Goal: Check status: Check status

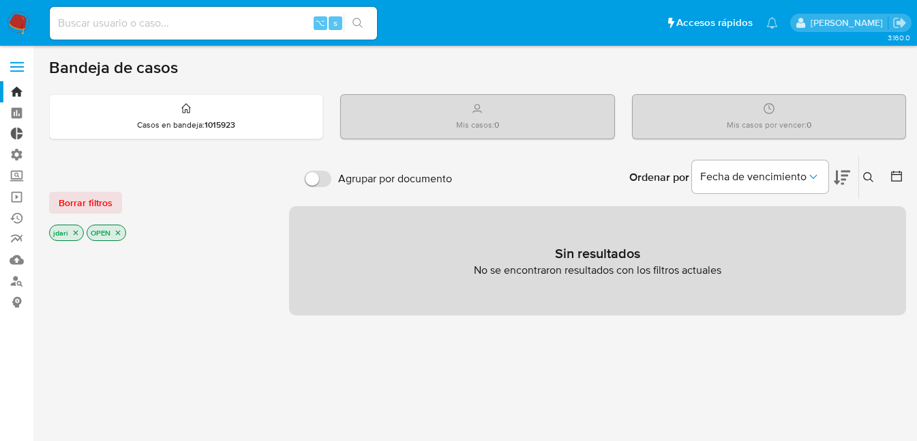
click at [16, 135] on link "Tablero Externo" at bounding box center [81, 133] width 162 height 21
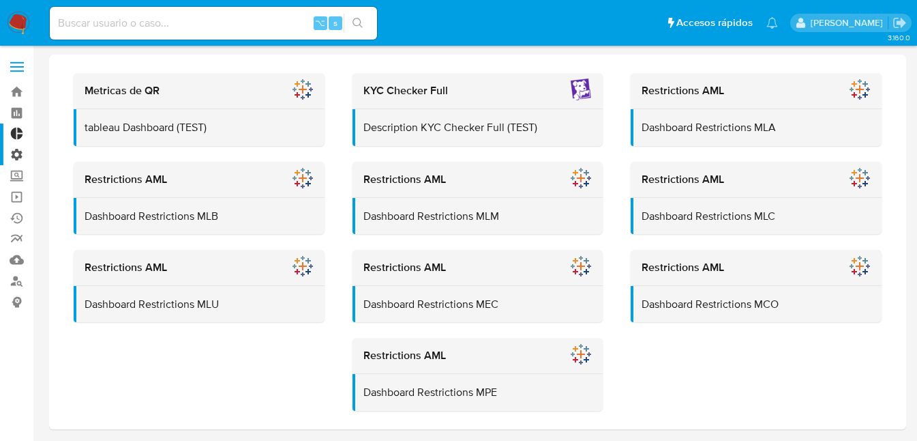
click at [18, 156] on label "Administración" at bounding box center [81, 154] width 162 height 21
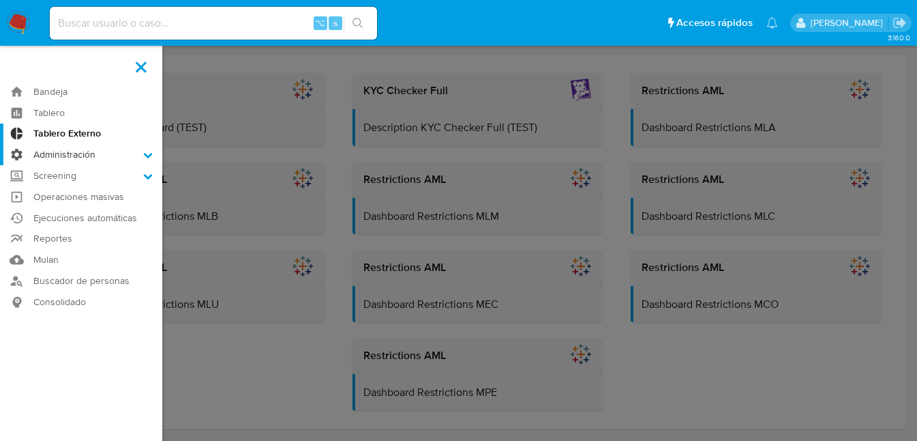
click at [0, 0] on input "Administración" at bounding box center [0, 0] width 0 height 0
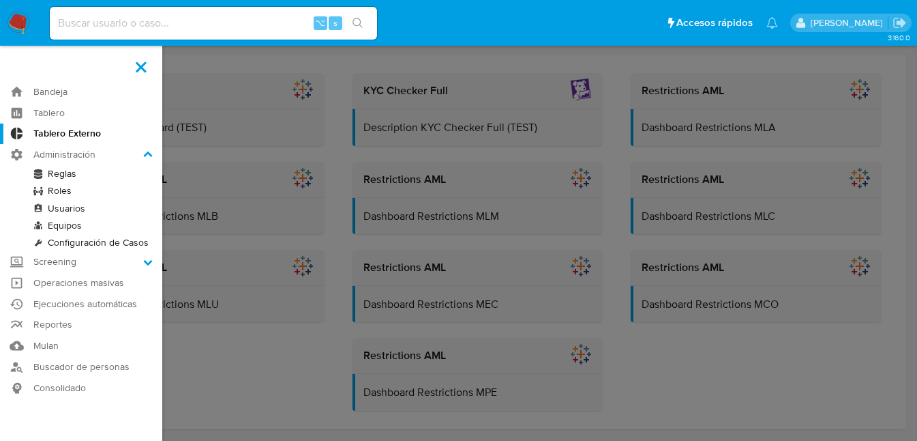
click at [61, 171] on link "Reglas" at bounding box center [81, 173] width 162 height 17
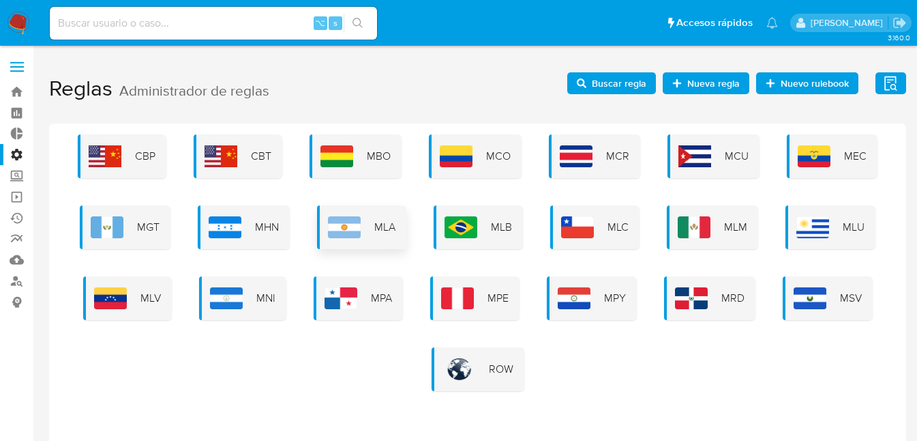
click at [361, 224] on img at bounding box center [344, 227] width 33 height 22
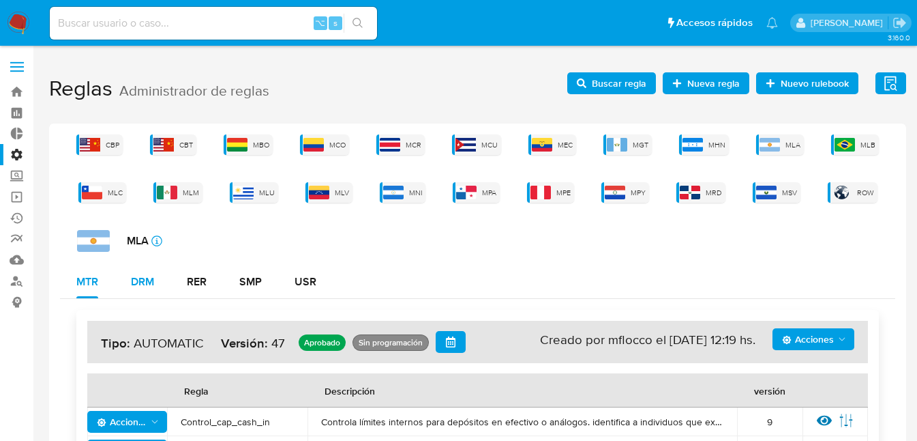
click at [153, 281] on div "DRM" at bounding box center [142, 281] width 23 height 11
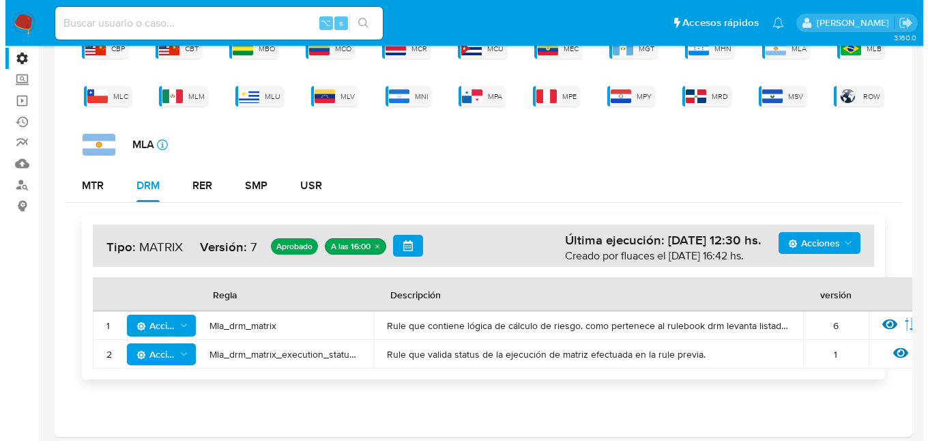
scroll to position [150, 0]
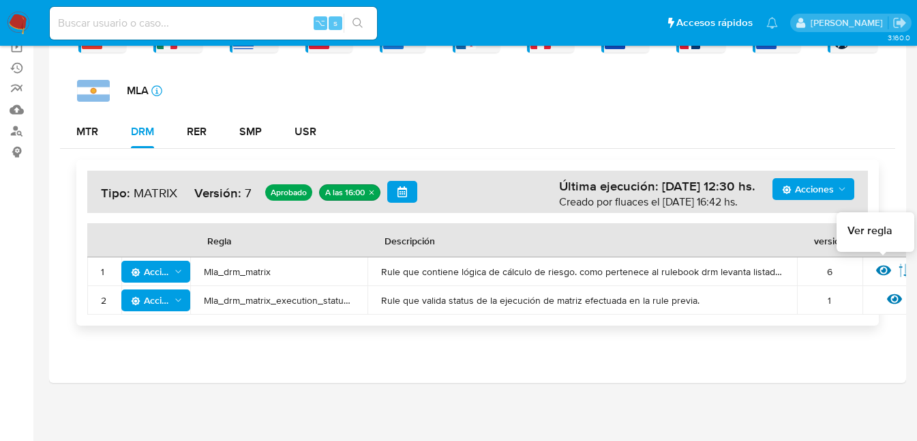
click at [886, 269] on icon at bounding box center [883, 270] width 15 height 15
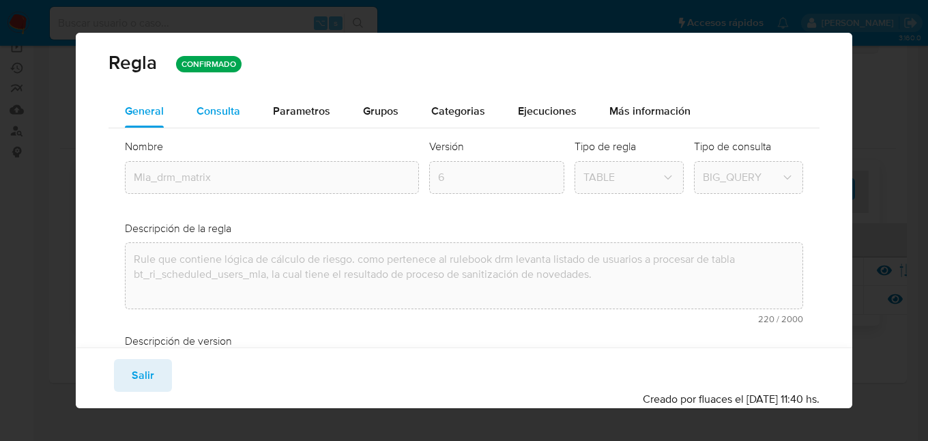
click at [226, 110] on span "Consulta" at bounding box center [218, 111] width 44 height 16
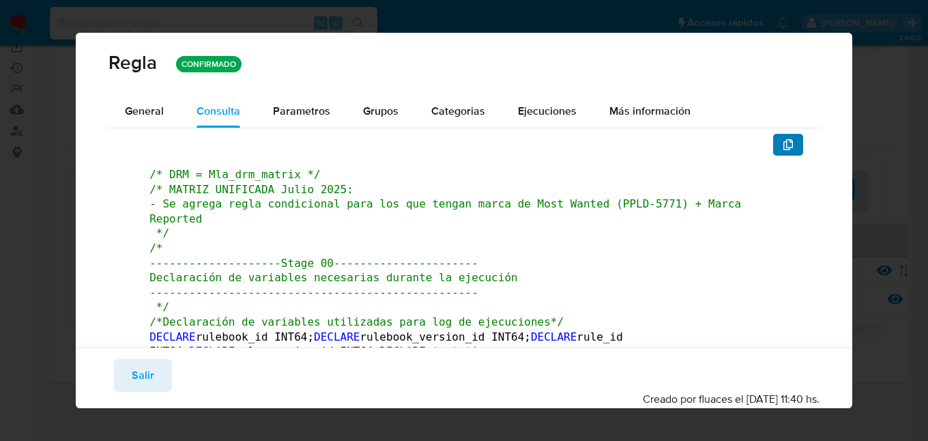
click at [782, 147] on icon "button" at bounding box center [787, 144] width 11 height 11
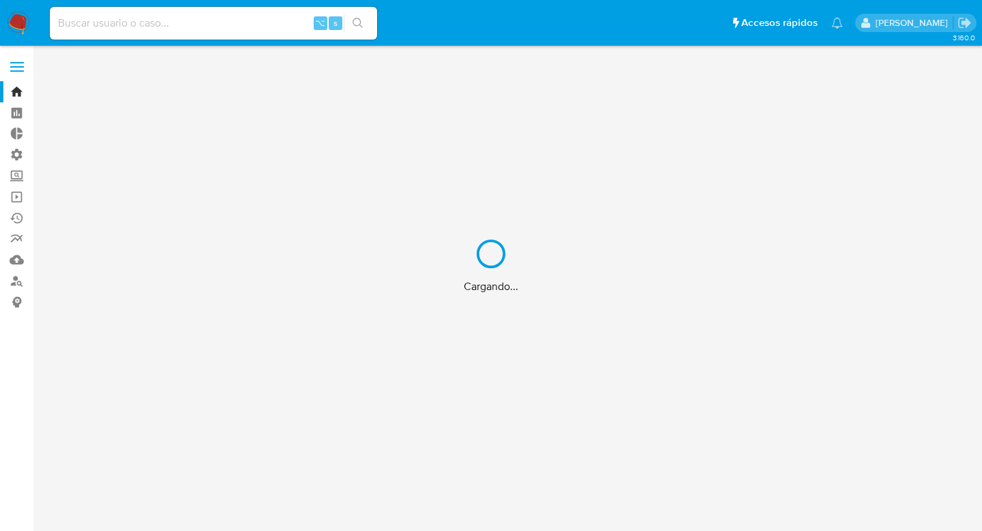
click at [130, 18] on div "Cargando..." at bounding box center [491, 265] width 982 height 531
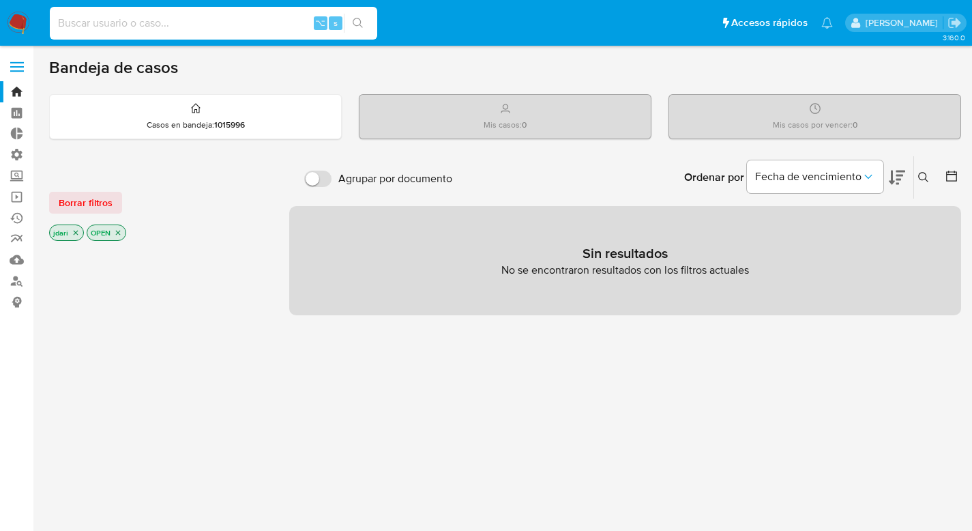
click at [102, 18] on input at bounding box center [213, 23] width 327 height 18
paste input "2645806859"
type input "2645806859"
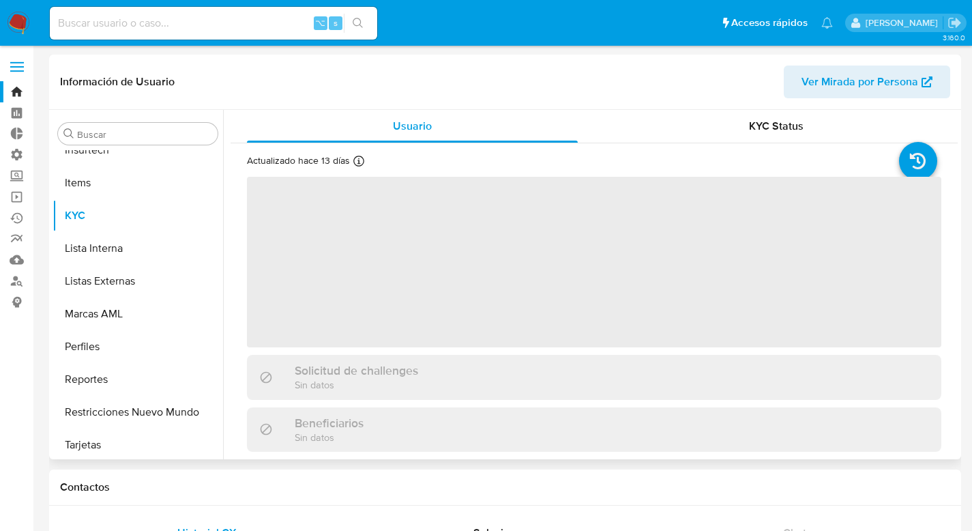
scroll to position [609, 0]
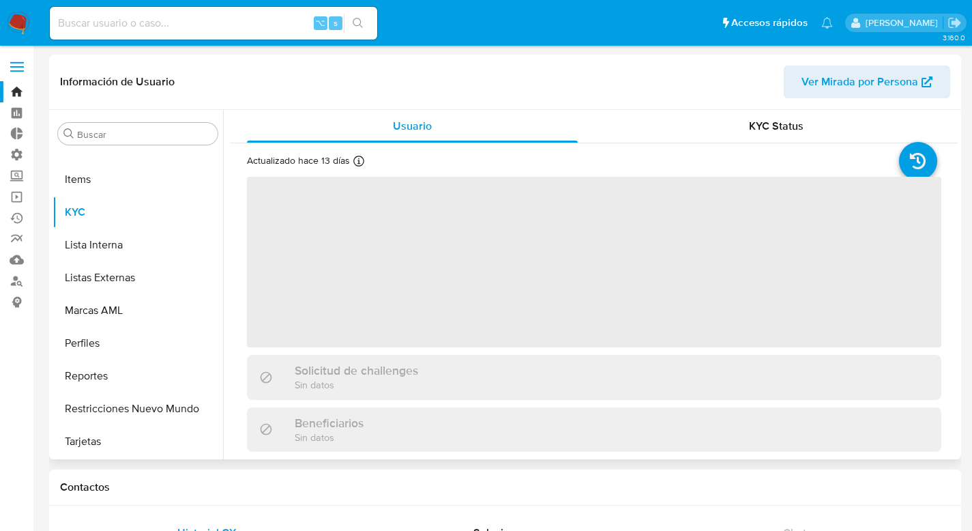
select select "10"
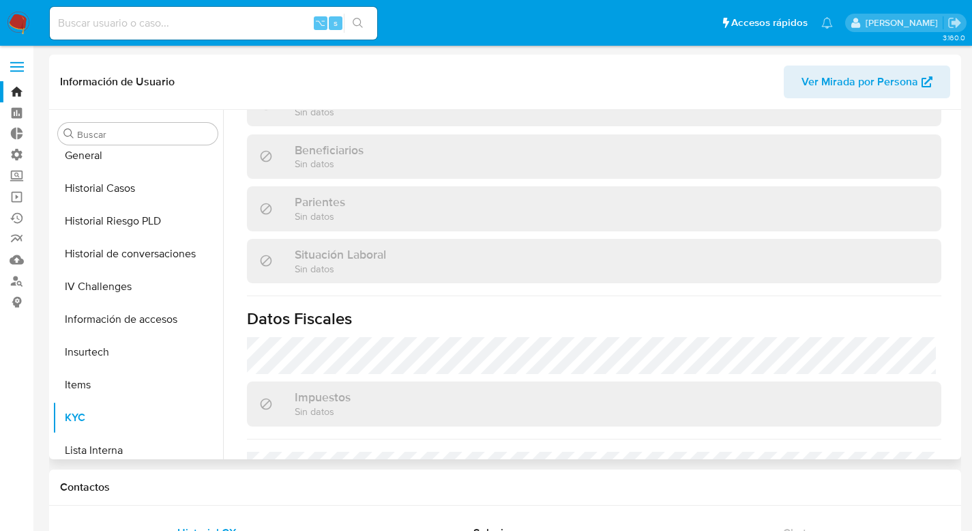
scroll to position [685, 0]
